Goal: Information Seeking & Learning: Learn about a topic

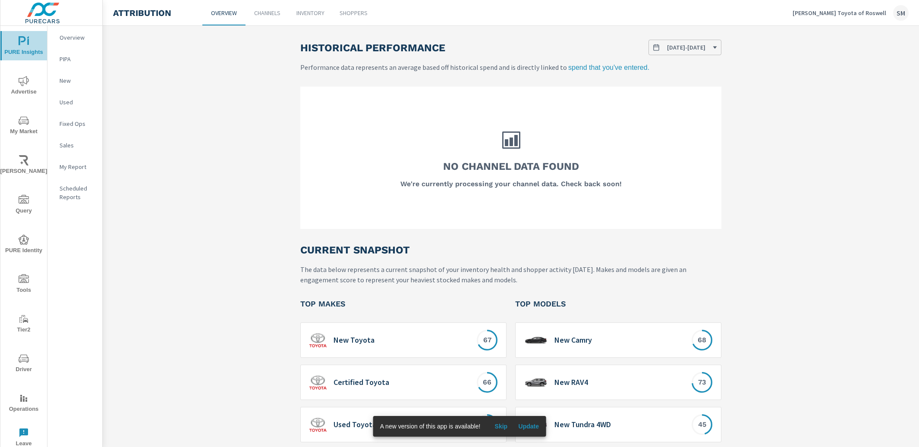
click at [29, 49] on span "PURE Insights" at bounding box center [23, 46] width 41 height 21
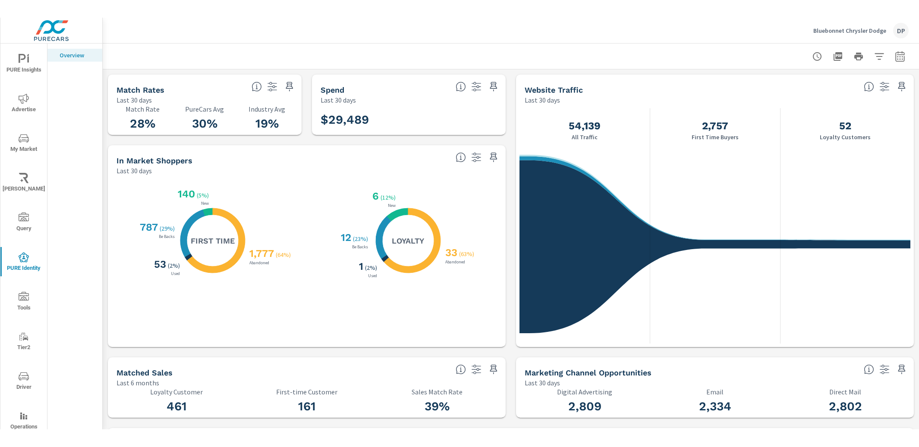
scroll to position [264, 0]
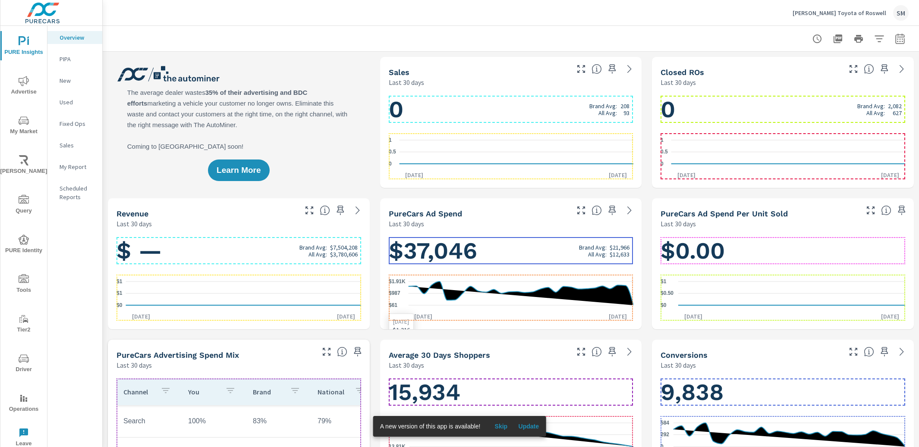
click at [541, 278] on icon "$61 $987 $1.91K" at bounding box center [511, 294] width 245 height 38
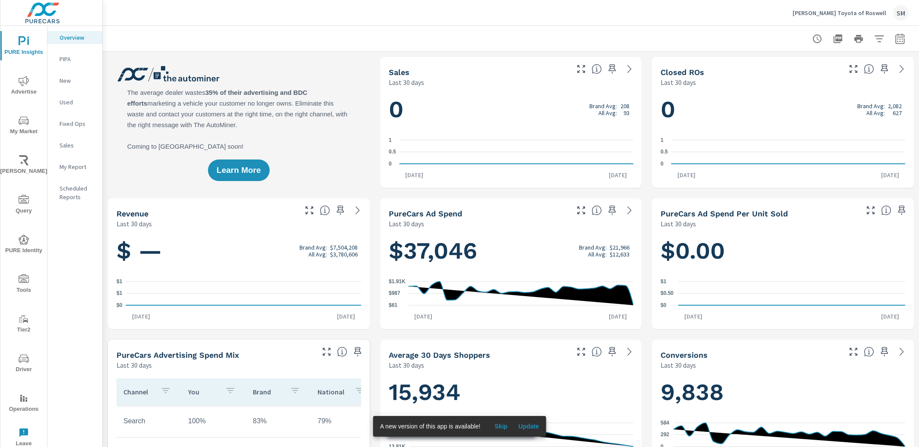
click at [502, 430] on span "Skip" at bounding box center [500, 427] width 21 height 8
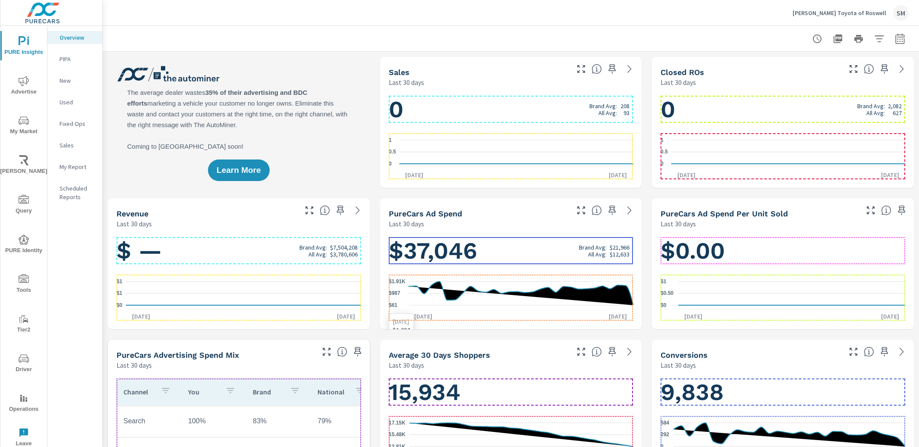
click at [530, 282] on icon "$61 $987 $1.91K" at bounding box center [511, 294] width 245 height 38
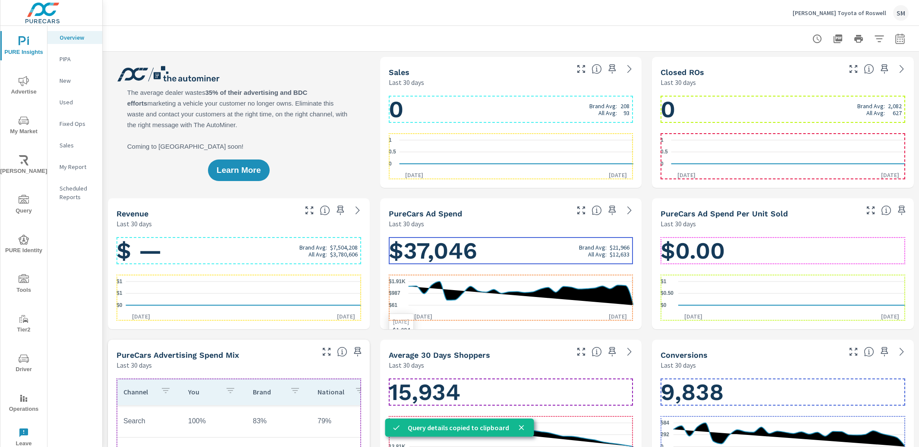
click at [531, 299] on icon "$61 $987 $1.91K" at bounding box center [511, 294] width 245 height 38
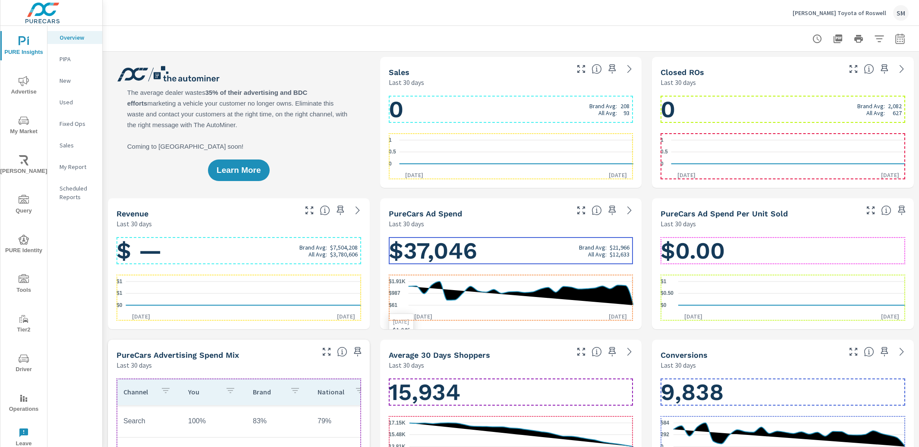
click at [525, 281] on icon "$61 $987 $1.91K" at bounding box center [511, 294] width 245 height 38
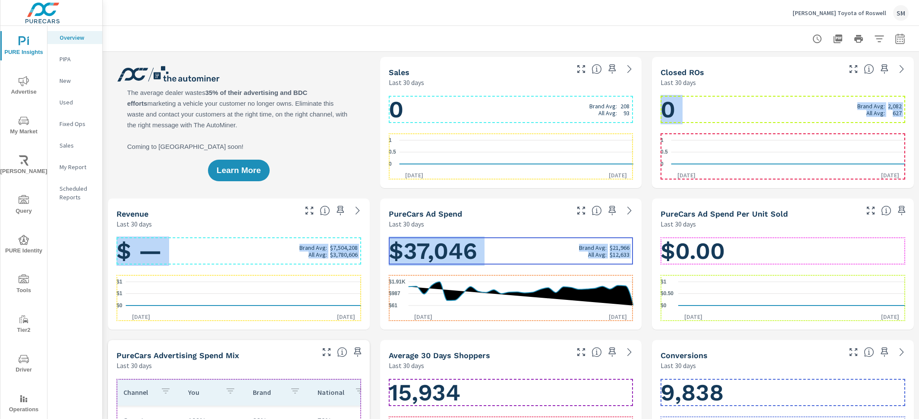
click at [508, 130] on div "0 Brand Avg: 208 All Avg: 93 0 0.5 1 Aug 26th Sep 24th" at bounding box center [510, 138] width 255 height 94
click at [505, 137] on icon "0 0.5 1" at bounding box center [511, 152] width 245 height 38
